Goal: Task Accomplishment & Management: Complete application form

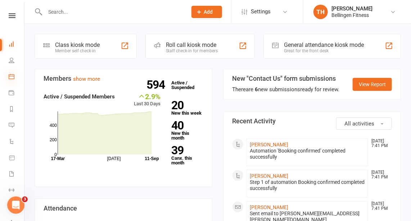
click at [12, 74] on icon at bounding box center [12, 76] width 6 height 6
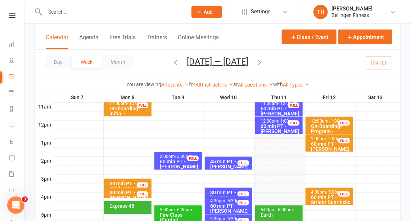
scroll to position [307, 0]
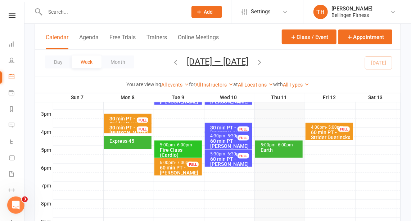
click at [275, 149] on div "Earth" at bounding box center [280, 149] width 41 height 5
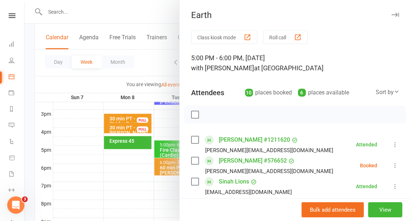
click at [391, 165] on icon at bounding box center [394, 165] width 7 height 7
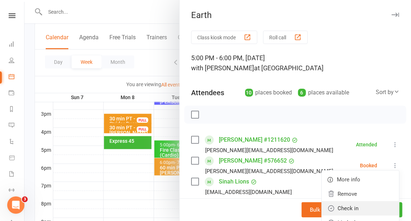
click at [342, 207] on link "Check in" at bounding box center [360, 208] width 77 height 14
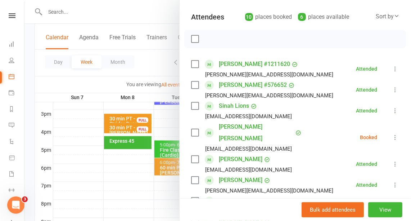
scroll to position [76, 0]
click at [391, 133] on icon at bounding box center [394, 136] width 7 height 7
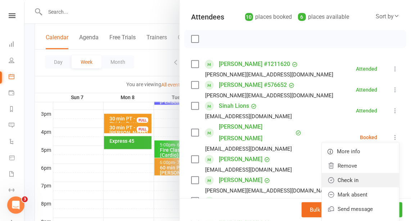
click at [340, 173] on link "Check in" at bounding box center [360, 180] width 77 height 14
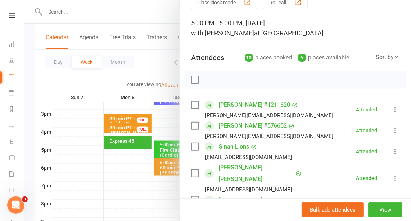
scroll to position [0, 0]
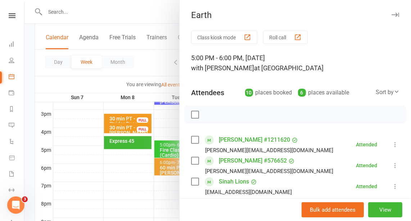
click at [391, 15] on icon "button" at bounding box center [395, 15] width 8 height 4
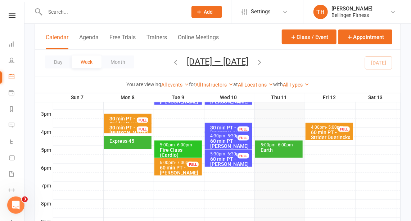
click at [67, 17] on input "text" at bounding box center [112, 12] width 139 height 10
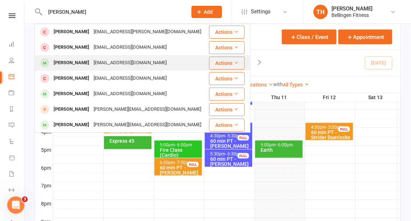
type input "[PERSON_NAME]"
click at [80, 58] on div "[PERSON_NAME]" at bounding box center [71, 63] width 40 height 10
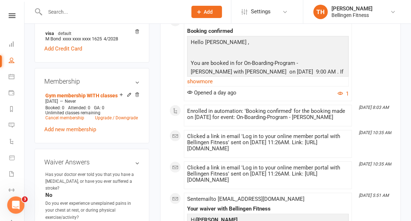
scroll to position [235, 0]
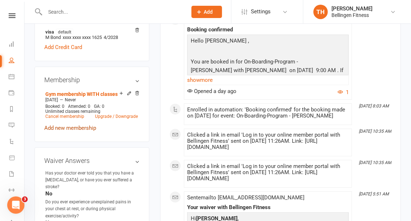
click at [86, 131] on link "Add new membership" at bounding box center [70, 127] width 52 height 6
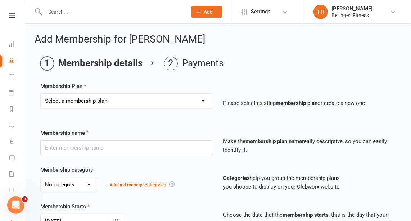
click at [119, 98] on select "Select a membership plan Create new Membership Plan Gym membership WITH classes…" at bounding box center [126, 101] width 171 height 14
select select "20"
click at [41, 94] on select "Select a membership plan Create new Membership Plan Gym membership WITH classes…" at bounding box center [126, 101] width 171 height 14
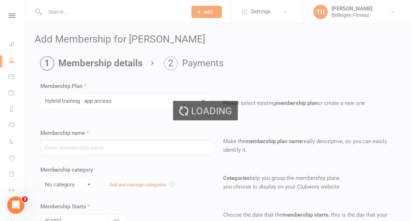
type input "Hybrid training - app access"
type input "0"
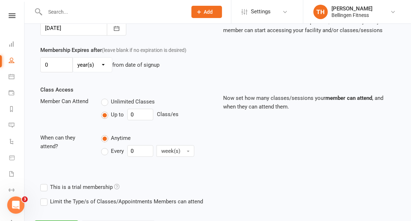
scroll to position [226, 0]
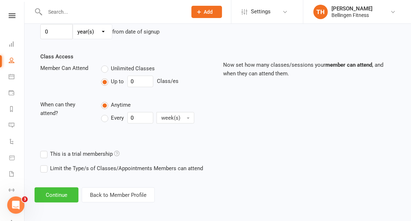
click at [60, 193] on button "Continue" at bounding box center [57, 194] width 44 height 15
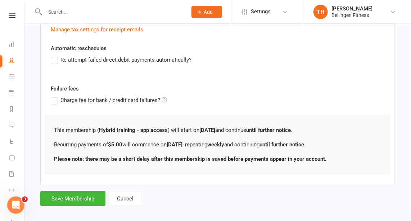
scroll to position [271, 0]
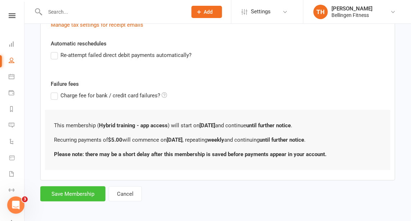
click at [60, 193] on button "Save Membership" at bounding box center [72, 193] width 65 height 15
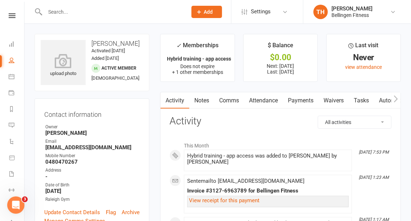
click at [305, 185] on div "Sent email to [EMAIL_ADDRESS][DOMAIN_NAME] Invoice #3127-6963789 for Bellingen …" at bounding box center [268, 194] width 162 height 32
click at [107, 12] on input "text" at bounding box center [112, 12] width 139 height 10
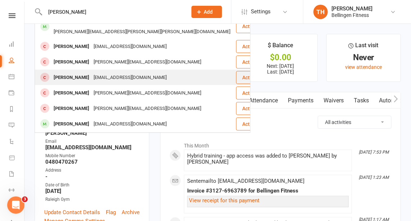
scroll to position [35, 0]
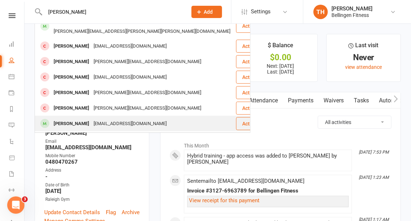
type input "[PERSON_NAME]"
click at [98, 118] on div "[EMAIL_ADDRESS][DOMAIN_NAME]" at bounding box center [129, 123] width 77 height 10
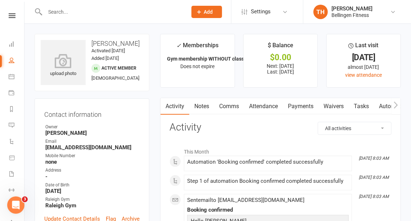
click at [208, 109] on link "Notes" at bounding box center [201, 106] width 25 height 17
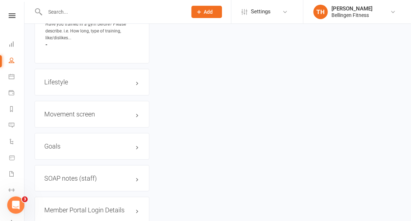
scroll to position [985, 0]
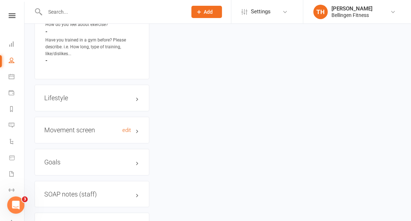
click at [75, 126] on h3 "Movement screen edit" at bounding box center [91, 129] width 95 height 7
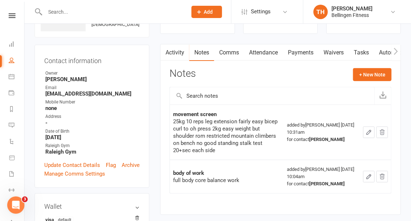
scroll to position [0, 0]
